Goal: Navigation & Orientation: Go to known website

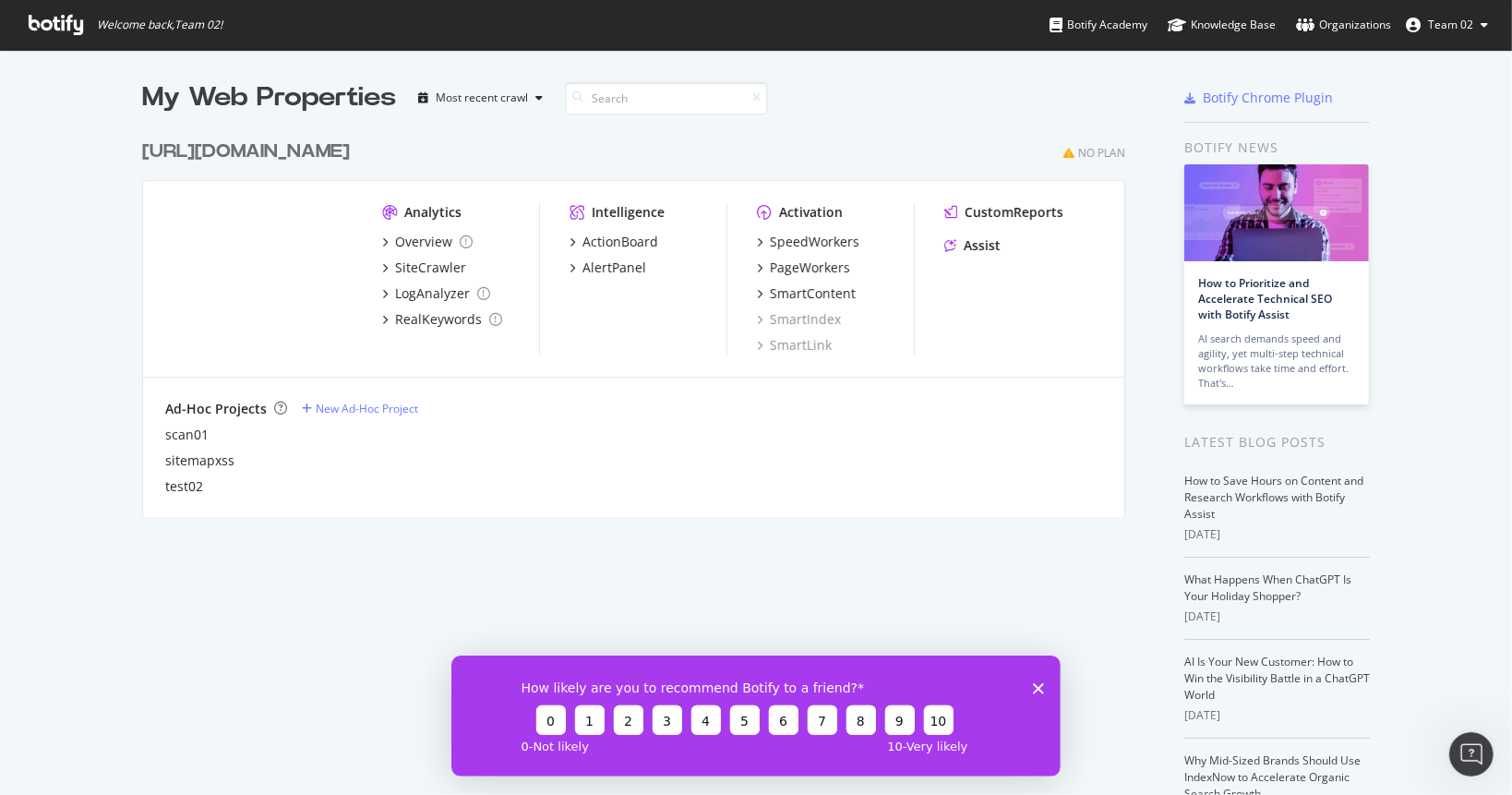
drag, startPoint x: 319, startPoint y: 157, endPoint x: 200, endPoint y: 156, distance: 119.0
click at [200, 156] on div "[URL][DOMAIN_NAME] No Plan" at bounding box center [634, 151] width 983 height 27
copy div "[DOMAIN_NAME]"
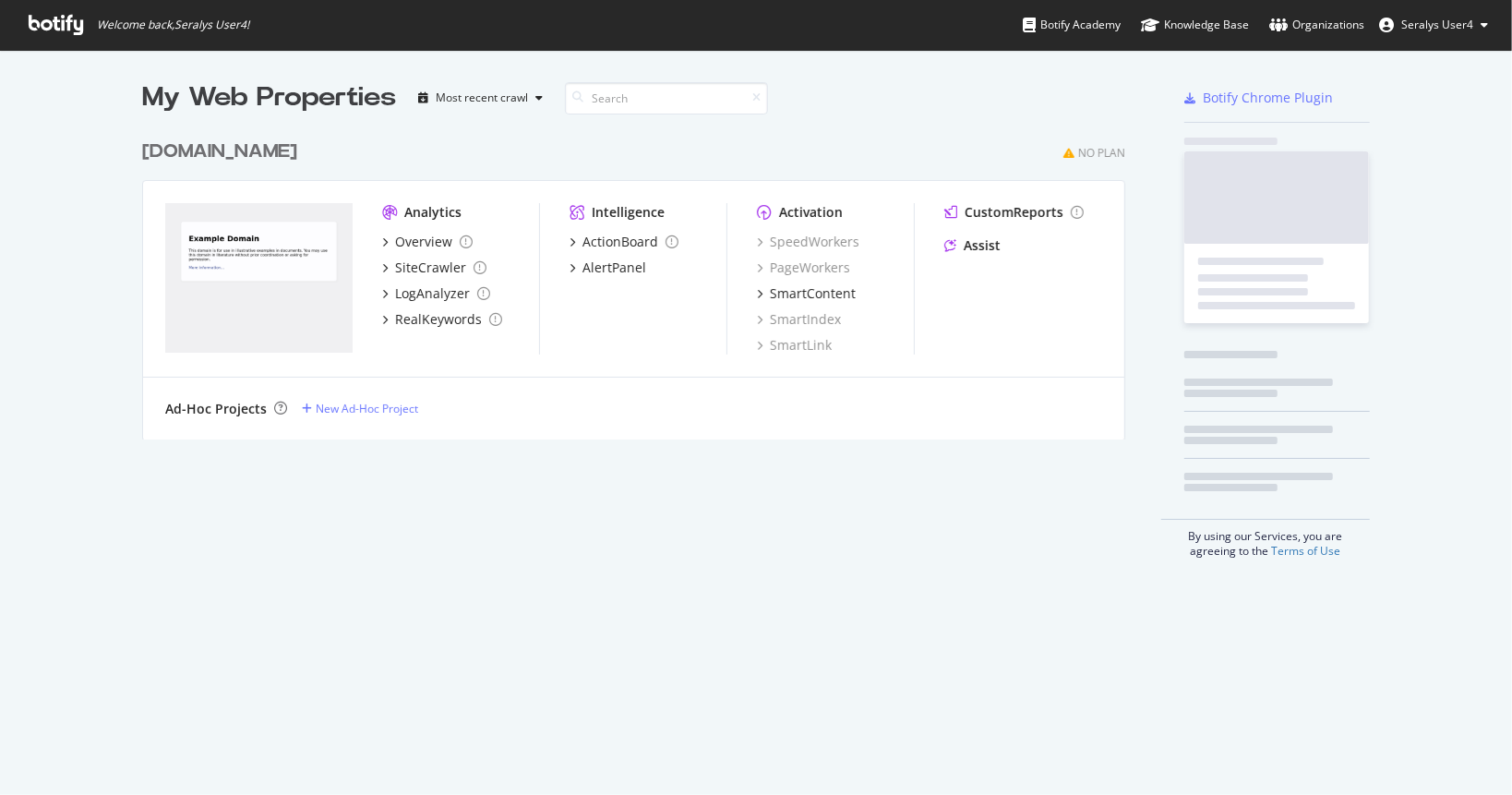
scroll to position [308, 984]
